Goal: Use online tool/utility: Utilize a website feature to perform a specific function

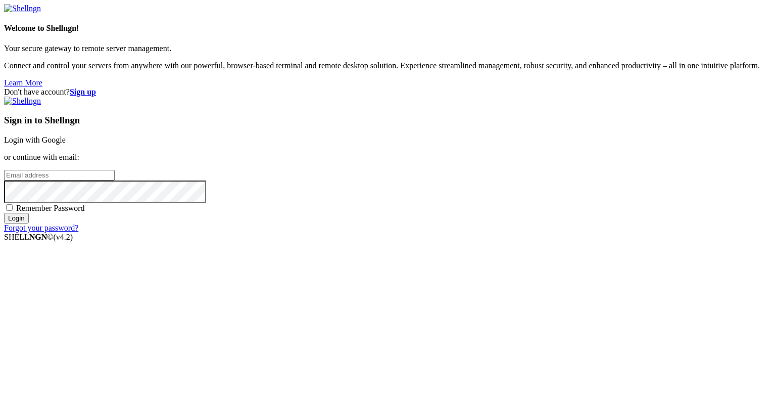
click at [115, 180] on input "email" at bounding box center [59, 175] width 111 height 11
click at [4, 179] on protonpass-control-e65d at bounding box center [4, 174] width 0 height 9
type input "[EMAIL_ADDRESS][DOMAIN_NAME]"
click at [29, 223] on input "Login" at bounding box center [16, 218] width 25 height 11
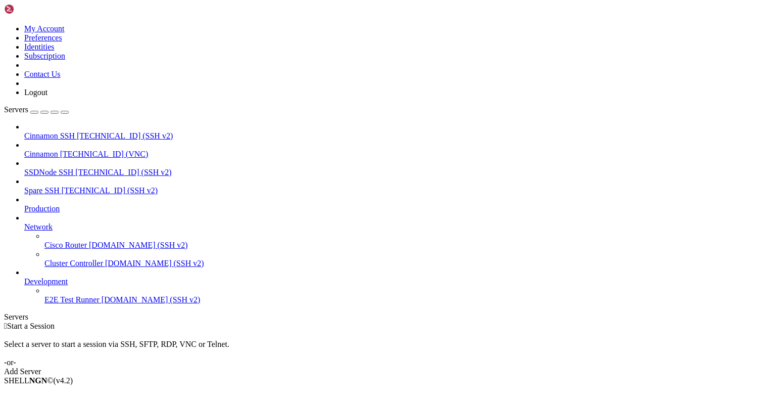
click at [58, 150] on span "Cinnamon" at bounding box center [41, 154] width 34 height 9
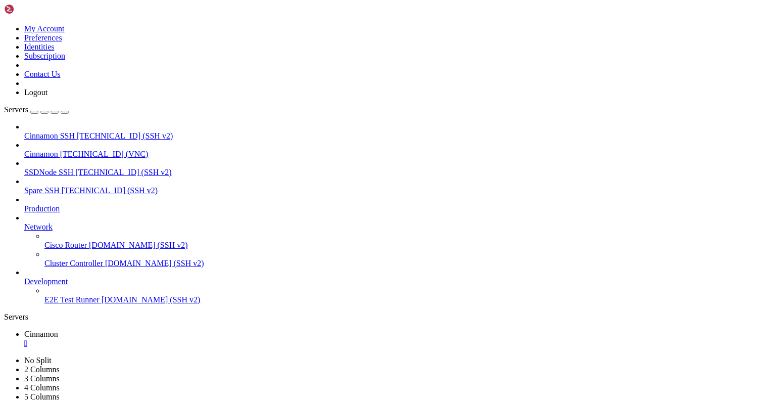
drag, startPoint x: 230, startPoint y: 34, endPoint x: 230, endPoint y: 71, distance: 37.4
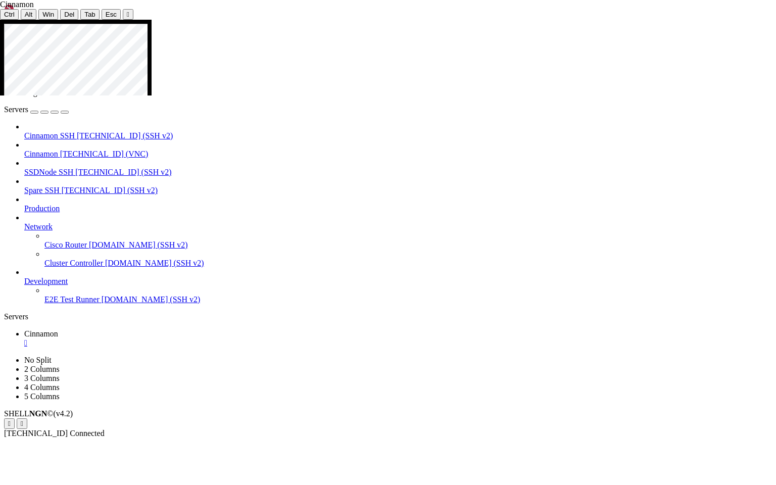
drag, startPoint x: 431, startPoint y: 407, endPoint x: 497, endPoint y: 408, distance: 66.2
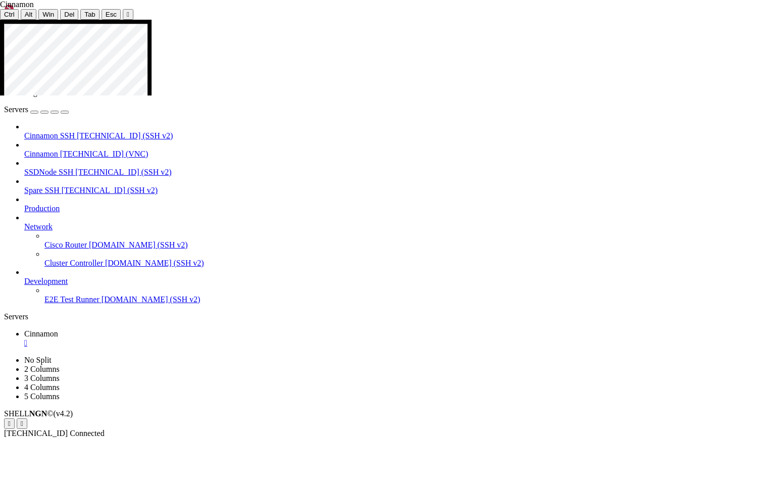
drag, startPoint x: 247, startPoint y: 296, endPoint x: 247, endPoint y: 410, distance: 114.2
